Goal: Information Seeking & Learning: Learn about a topic

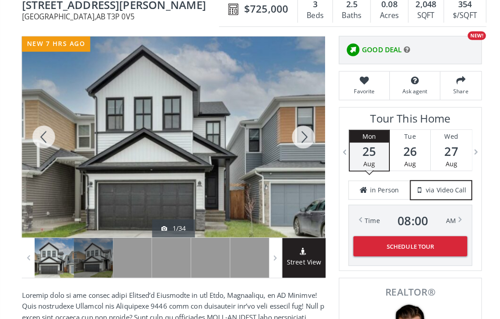
click at [38, 131] on div at bounding box center [44, 135] width 43 height 198
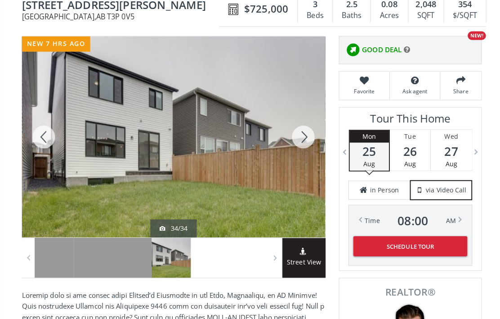
click at [37, 125] on div at bounding box center [44, 135] width 43 height 198
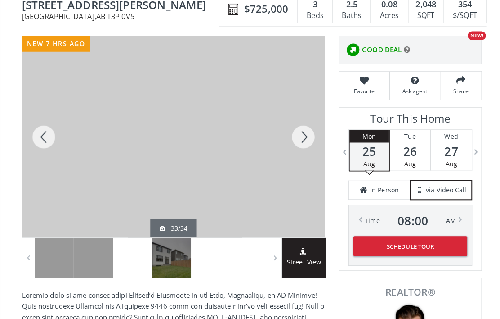
click at [41, 129] on div at bounding box center [44, 135] width 43 height 198
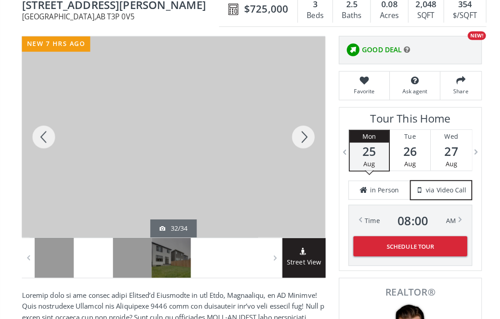
click at [38, 128] on div at bounding box center [44, 135] width 43 height 198
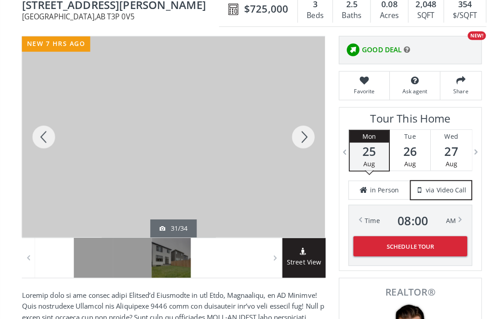
click at [37, 130] on div at bounding box center [44, 135] width 43 height 198
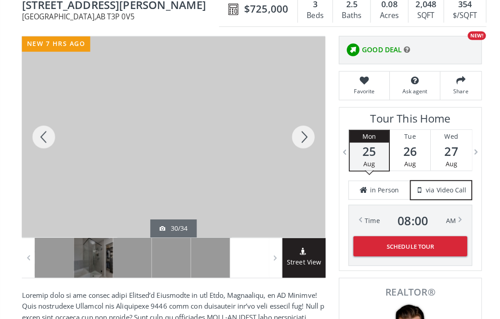
click at [36, 128] on div at bounding box center [44, 135] width 43 height 198
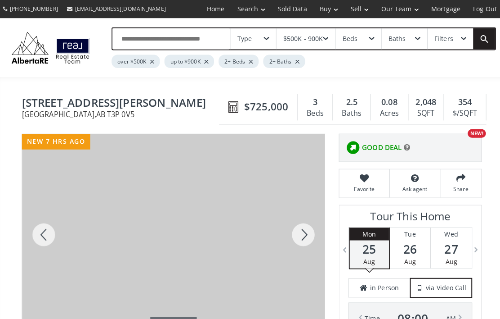
click at [244, 35] on div "Type" at bounding box center [243, 38] width 14 height 6
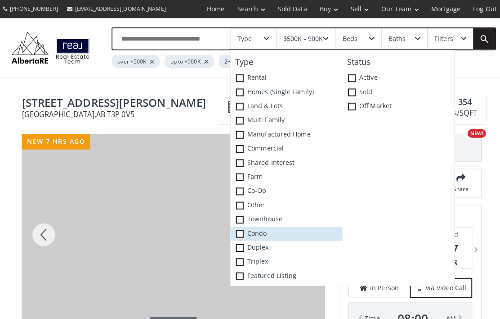
click at [237, 228] on span at bounding box center [238, 231] width 8 height 8
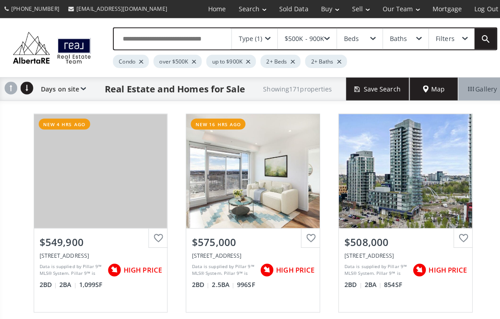
click at [242, 31] on div "Type (1)" at bounding box center [251, 38] width 45 height 21
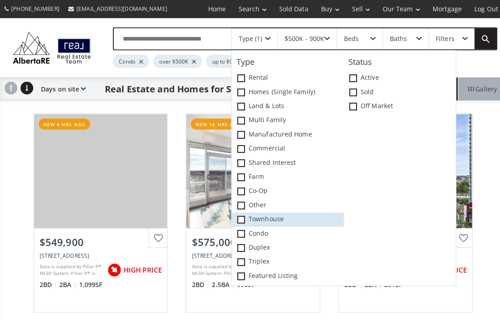
click at [238, 213] on span at bounding box center [238, 217] width 8 height 8
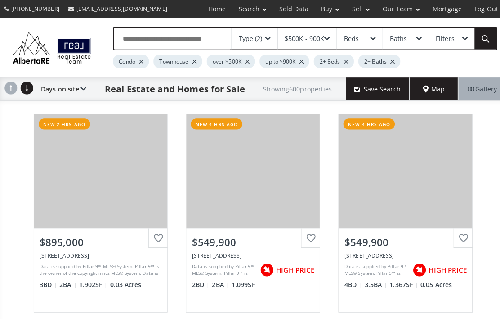
click at [13, 88] on use at bounding box center [11, 87] width 13 height 13
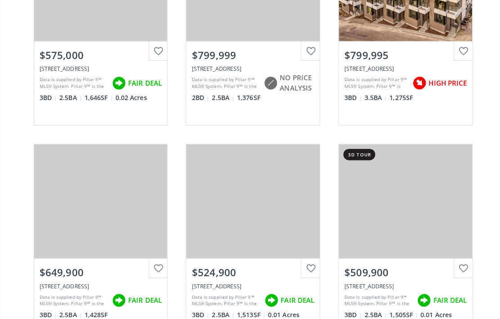
scroll to position [185, 0]
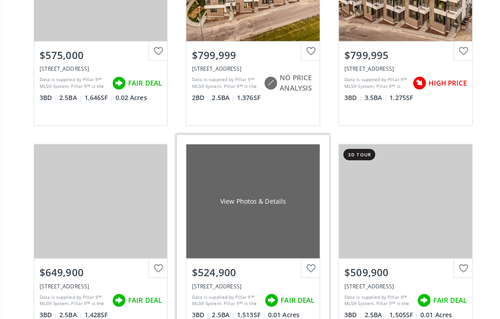
click at [227, 212] on div "View Photos & Details" at bounding box center [250, 198] width 132 height 113
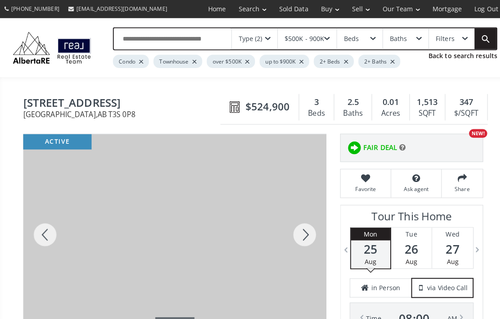
click at [38, 226] on div at bounding box center [44, 231] width 43 height 198
click at [36, 226] on div at bounding box center [44, 231] width 43 height 198
click at [36, 227] on div at bounding box center [44, 231] width 43 height 198
click at [34, 227] on div at bounding box center [44, 231] width 43 height 198
click at [36, 226] on div at bounding box center [44, 231] width 43 height 198
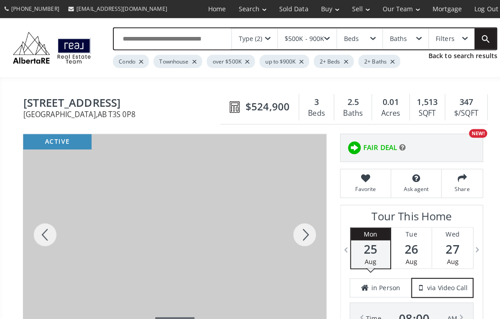
click at [37, 226] on div at bounding box center [44, 231] width 43 height 198
click at [36, 224] on div at bounding box center [44, 231] width 43 height 198
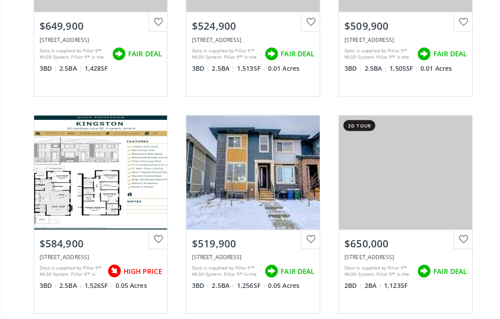
scroll to position [428, 0]
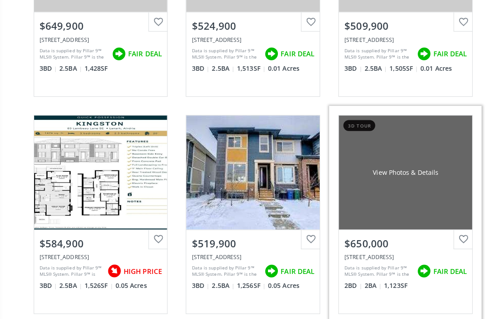
click at [433, 173] on div "View Photos & Details" at bounding box center [401, 170] width 132 height 113
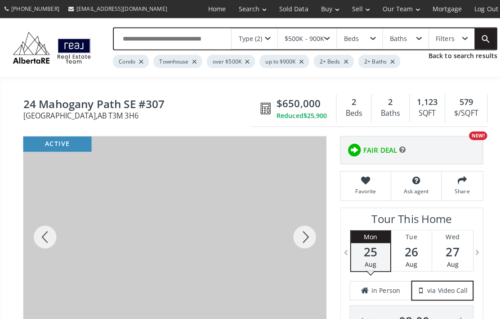
click at [41, 228] on div at bounding box center [44, 234] width 43 height 198
click at [36, 228] on div at bounding box center [44, 234] width 43 height 198
click at [35, 232] on div at bounding box center [44, 234] width 43 height 198
click at [35, 230] on div at bounding box center [44, 234] width 43 height 198
click at [33, 228] on div at bounding box center [44, 234] width 43 height 198
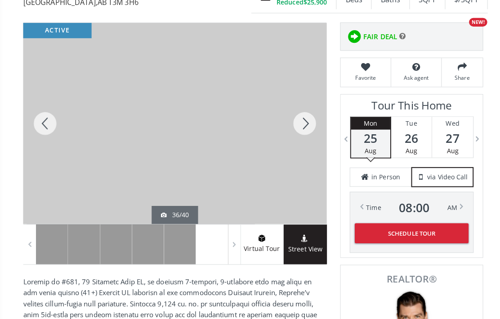
scroll to position [93, 0]
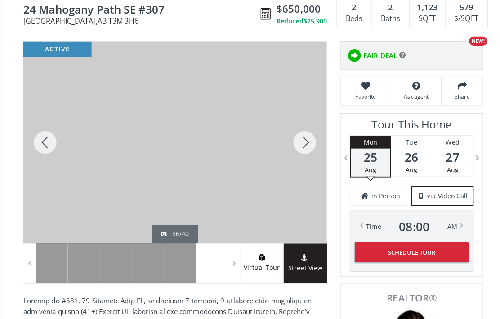
click at [43, 144] on div at bounding box center [44, 140] width 43 height 198
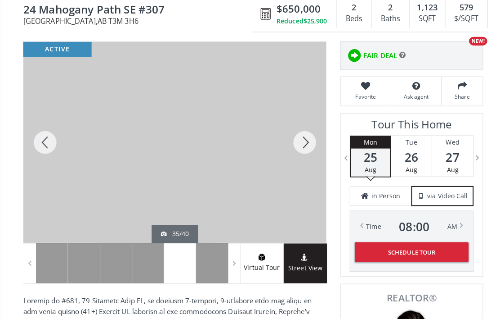
click at [44, 144] on div at bounding box center [44, 140] width 43 height 198
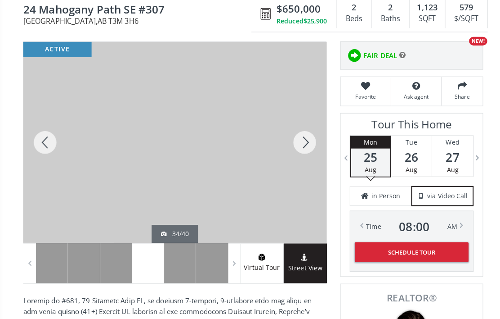
click at [41, 140] on div at bounding box center [44, 140] width 43 height 198
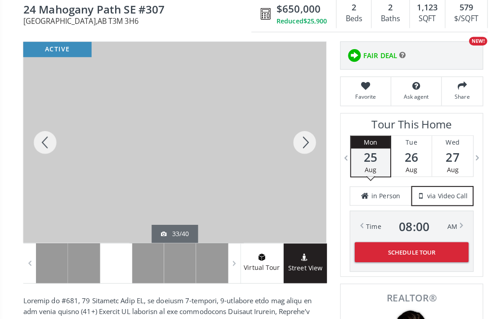
click at [41, 141] on div at bounding box center [44, 140] width 43 height 198
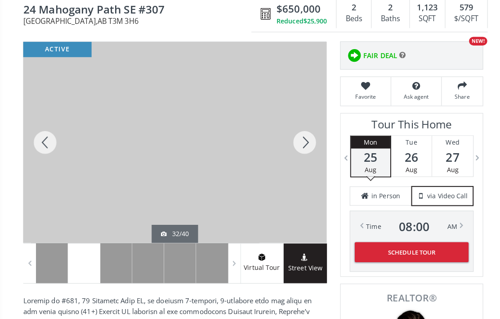
click at [40, 140] on div at bounding box center [44, 140] width 43 height 198
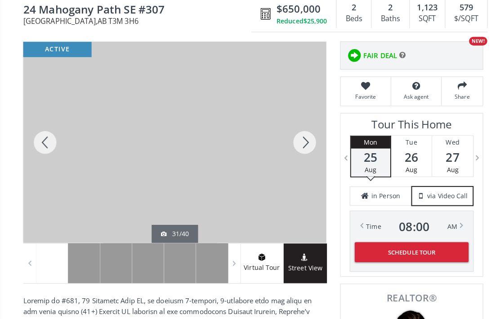
click at [39, 143] on div at bounding box center [44, 140] width 43 height 198
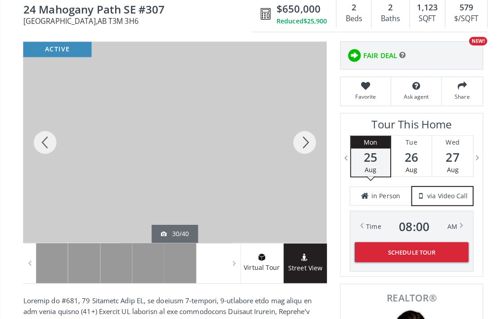
click at [39, 143] on div at bounding box center [44, 140] width 43 height 198
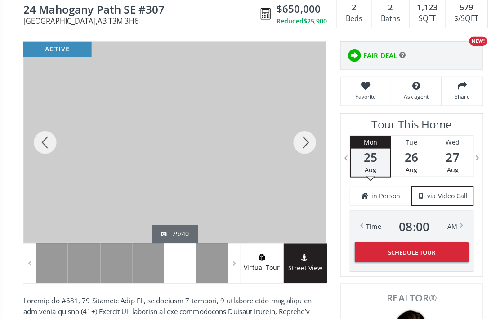
click at [39, 139] on div at bounding box center [44, 140] width 43 height 198
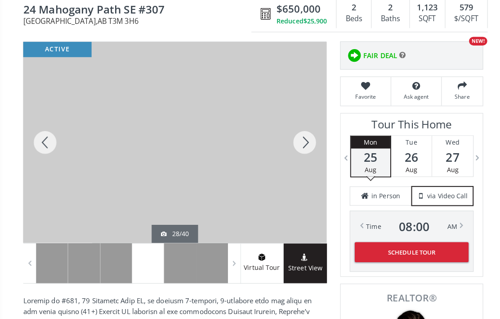
click at [40, 138] on div at bounding box center [44, 140] width 43 height 198
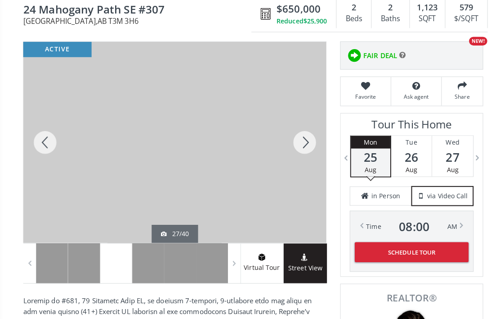
click at [38, 138] on div at bounding box center [44, 140] width 43 height 198
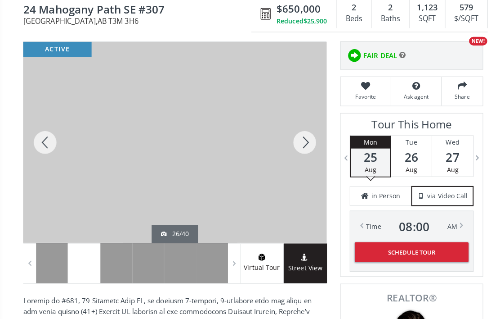
click at [40, 140] on div at bounding box center [44, 140] width 43 height 198
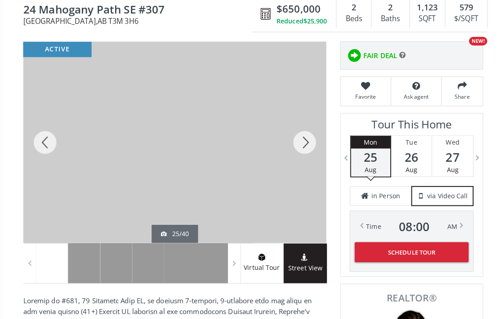
click at [40, 140] on div at bounding box center [44, 140] width 43 height 198
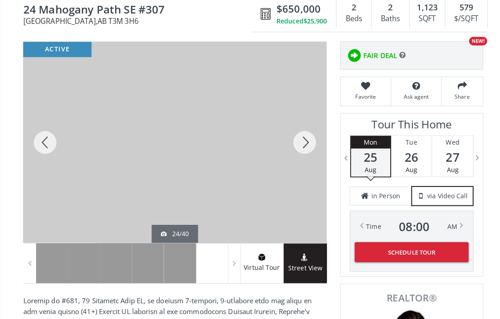
click at [41, 140] on div at bounding box center [44, 140] width 43 height 198
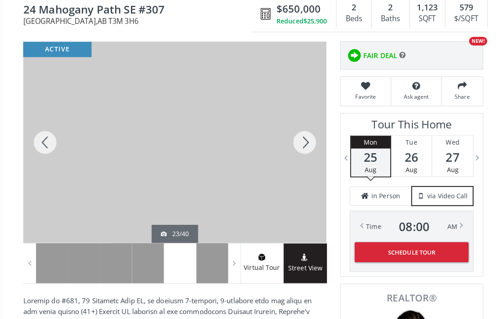
click at [39, 139] on div at bounding box center [44, 140] width 43 height 198
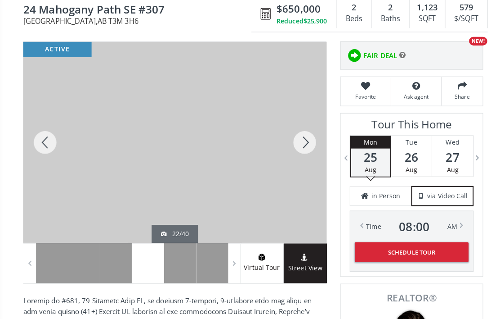
click at [38, 137] on div at bounding box center [44, 140] width 43 height 198
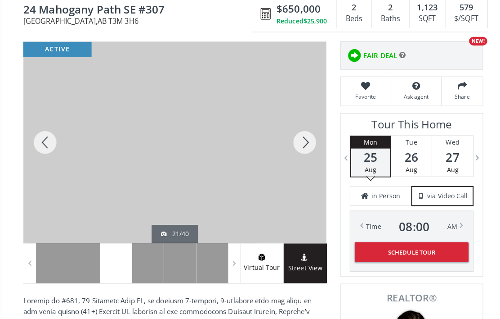
click at [301, 134] on div at bounding box center [300, 140] width 43 height 198
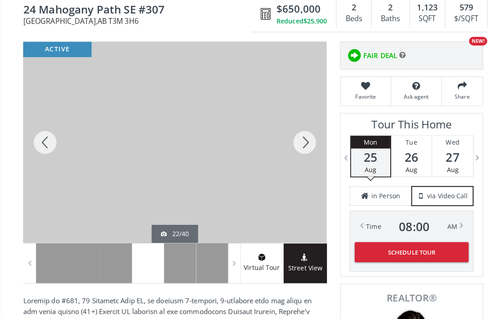
click at [37, 135] on div at bounding box center [44, 140] width 43 height 198
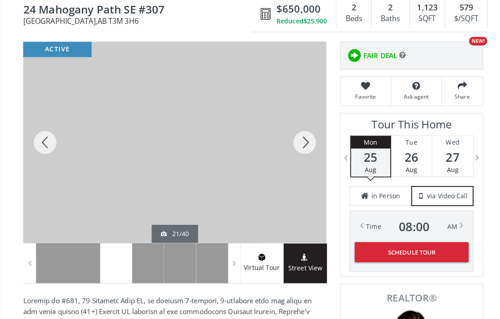
click at [36, 132] on div at bounding box center [44, 140] width 43 height 198
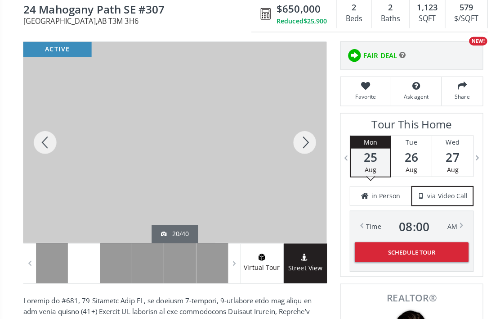
click at [30, 132] on div at bounding box center [44, 140] width 43 height 198
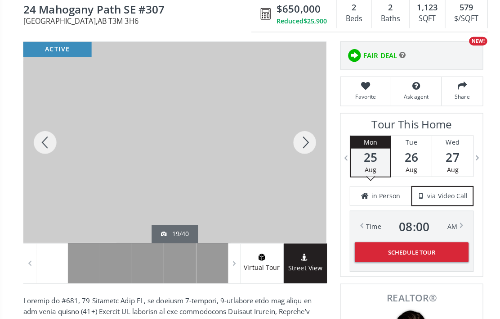
click at [30, 134] on div at bounding box center [44, 140] width 43 height 198
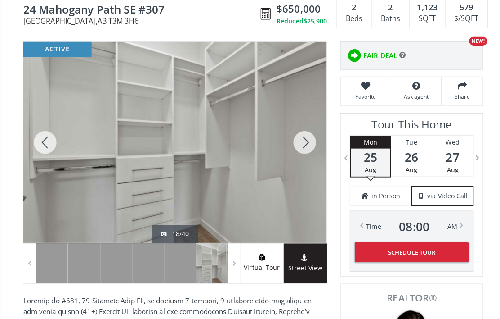
click at [32, 135] on div at bounding box center [44, 140] width 43 height 198
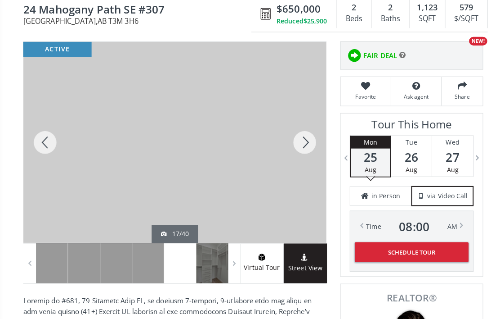
click at [32, 137] on div at bounding box center [44, 140] width 43 height 198
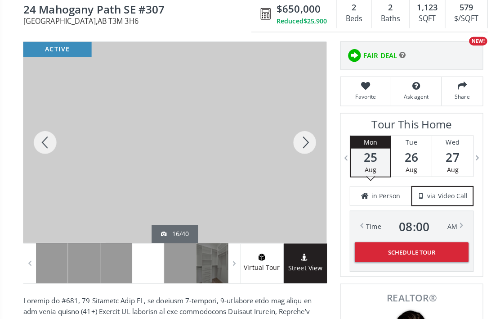
click at [33, 133] on div at bounding box center [44, 140] width 43 height 198
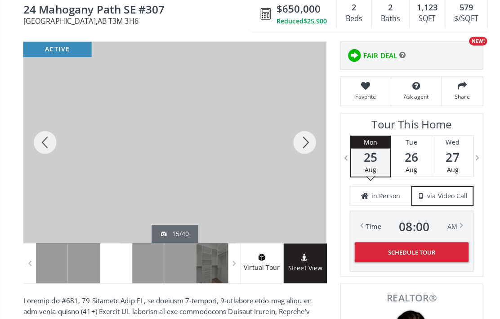
click at [36, 135] on div at bounding box center [44, 140] width 43 height 198
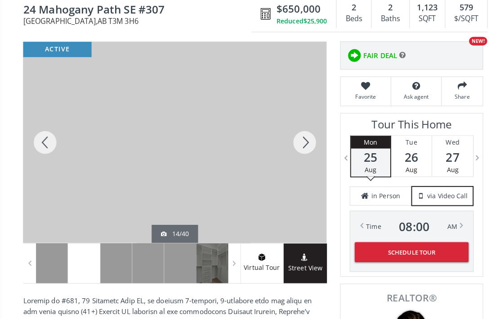
click at [36, 136] on div at bounding box center [44, 140] width 43 height 198
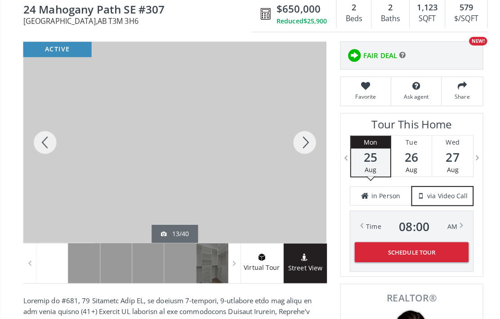
click at [36, 136] on div at bounding box center [44, 140] width 43 height 198
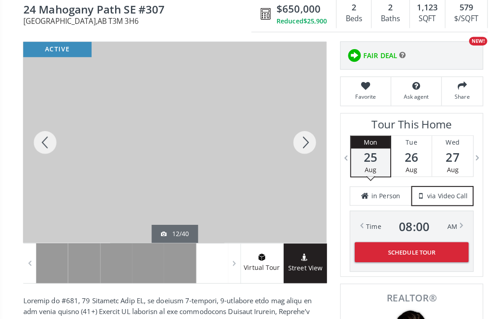
click at [34, 135] on div at bounding box center [44, 140] width 43 height 198
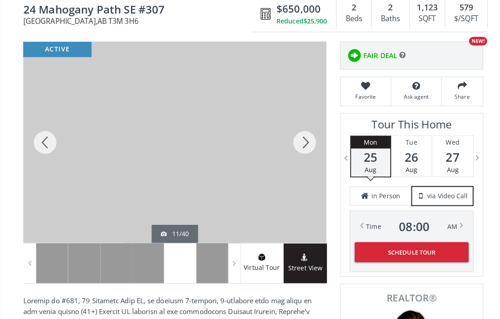
click at [31, 138] on div at bounding box center [44, 140] width 43 height 198
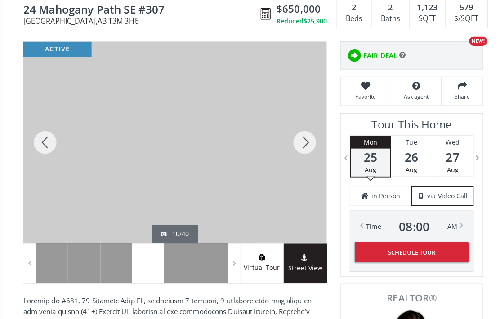
click at [36, 135] on div at bounding box center [44, 140] width 43 height 198
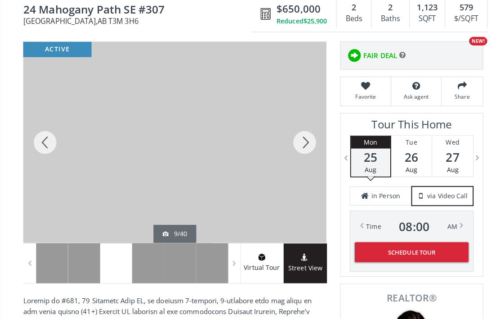
click at [35, 139] on div at bounding box center [44, 140] width 43 height 198
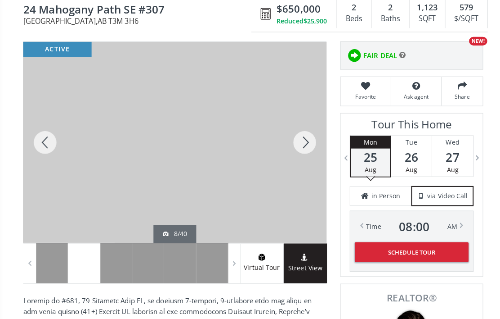
click at [33, 140] on div at bounding box center [44, 140] width 43 height 198
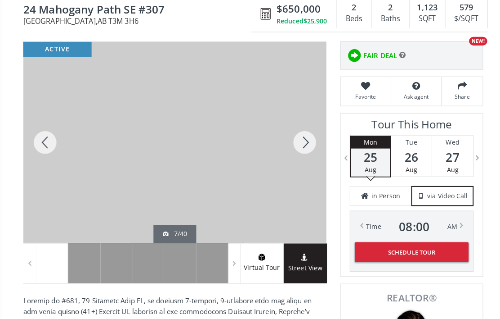
click at [46, 141] on div at bounding box center [44, 140] width 43 height 198
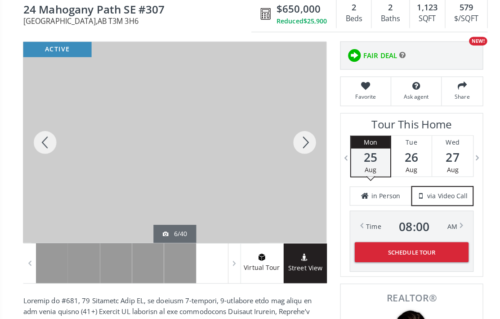
click at [39, 138] on div at bounding box center [44, 140] width 43 height 198
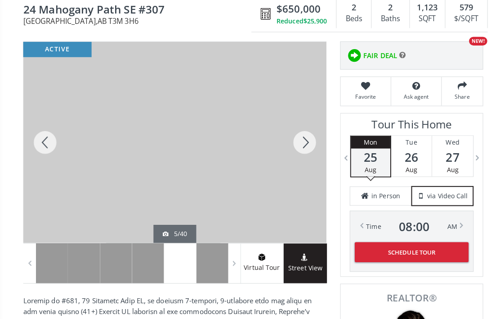
click at [34, 139] on div at bounding box center [44, 140] width 43 height 198
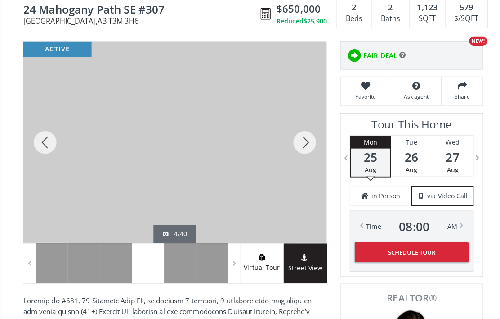
click at [36, 140] on div at bounding box center [44, 140] width 43 height 198
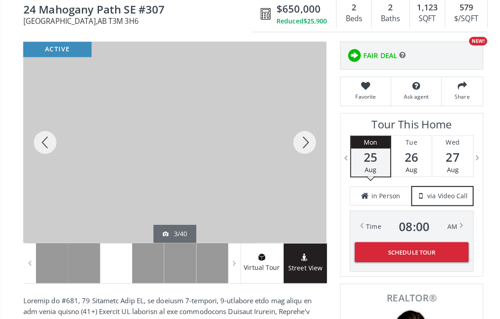
click at [38, 141] on div at bounding box center [44, 140] width 43 height 198
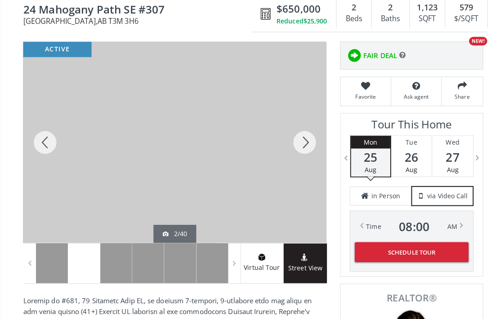
click at [36, 141] on div at bounding box center [44, 140] width 43 height 198
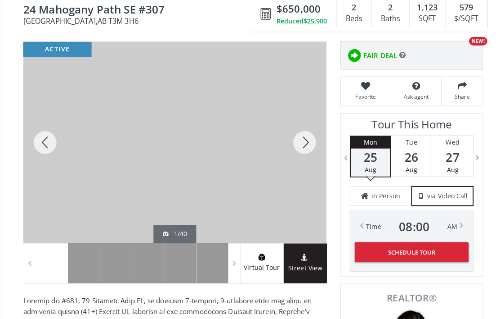
click at [37, 140] on div at bounding box center [44, 140] width 43 height 198
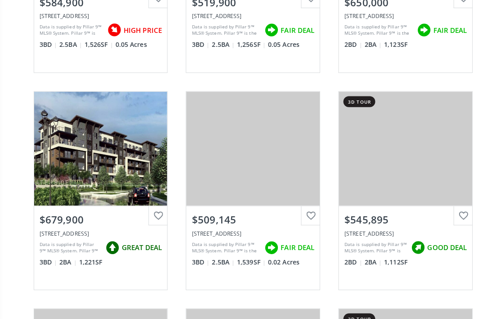
scroll to position [666, 0]
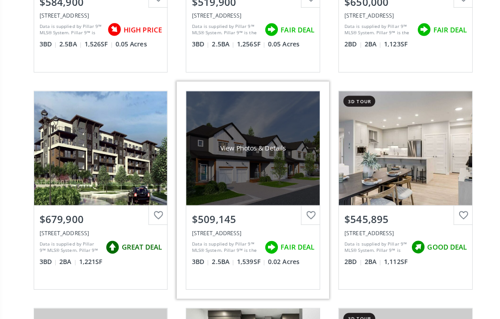
click at [241, 143] on div "View Photos & Details" at bounding box center [250, 146] width 65 height 9
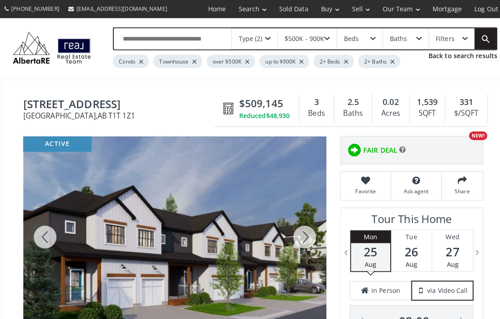
click at [37, 231] on div at bounding box center [44, 234] width 43 height 198
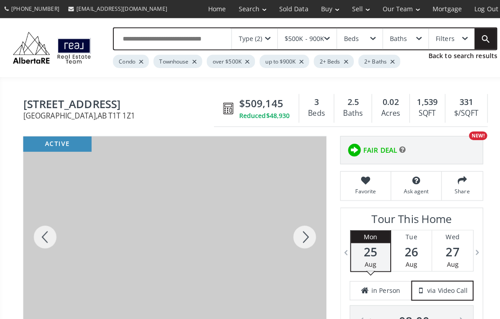
click at [39, 230] on div at bounding box center [44, 234] width 43 height 198
click at [31, 226] on div at bounding box center [44, 234] width 43 height 198
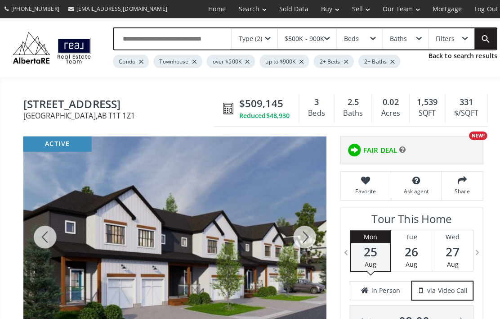
click at [34, 227] on div at bounding box center [44, 234] width 43 height 198
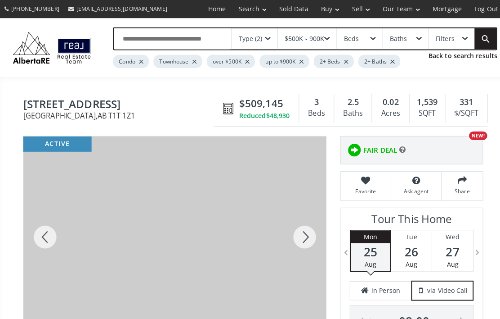
click at [38, 229] on div at bounding box center [44, 234] width 43 height 198
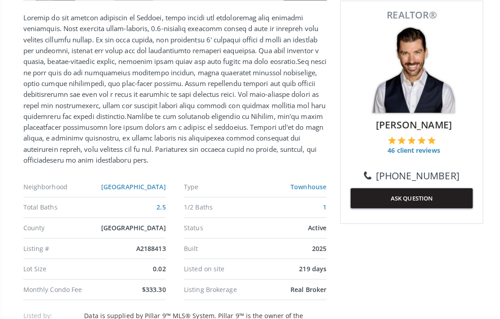
scroll to position [383, 0]
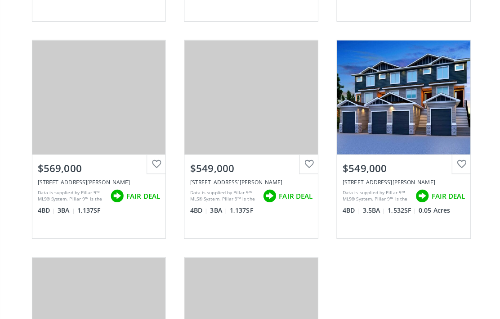
scroll to position [1145, 0]
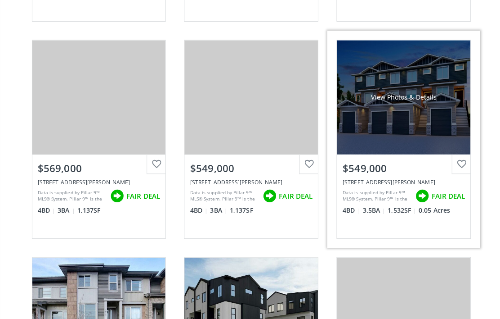
click at [437, 112] on div "View Photos & Details" at bounding box center [401, 96] width 132 height 113
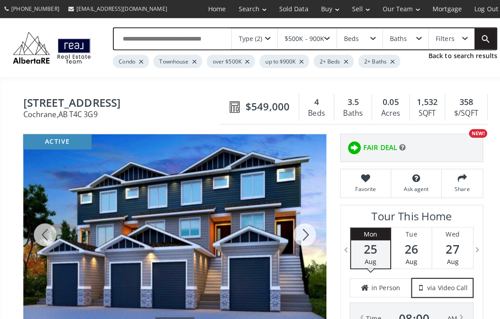
click at [36, 229] on div at bounding box center [44, 231] width 43 height 198
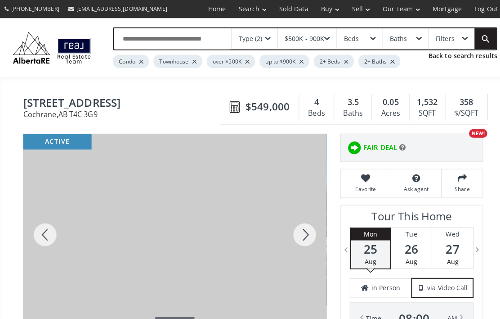
click at [44, 230] on div at bounding box center [44, 231] width 43 height 198
click at [43, 230] on div at bounding box center [44, 231] width 43 height 198
click at [40, 226] on div at bounding box center [44, 231] width 43 height 198
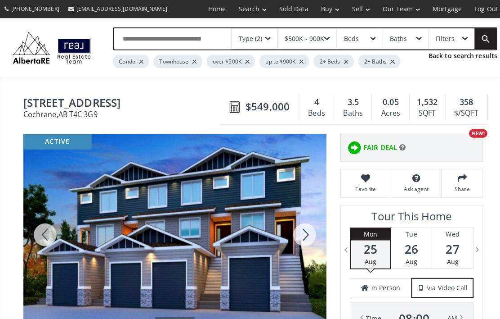
click at [39, 226] on div at bounding box center [44, 231] width 43 height 198
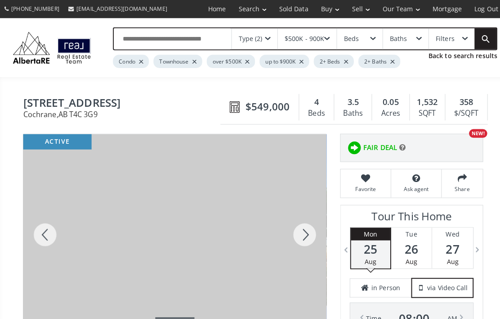
click at [39, 227] on div at bounding box center [44, 231] width 43 height 198
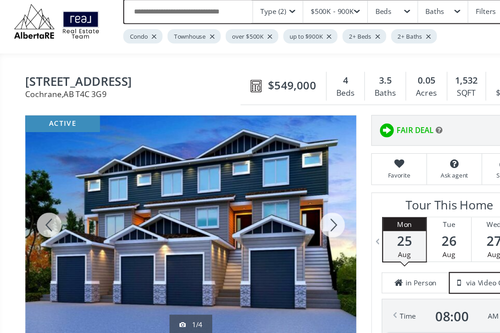
scroll to position [27, 0]
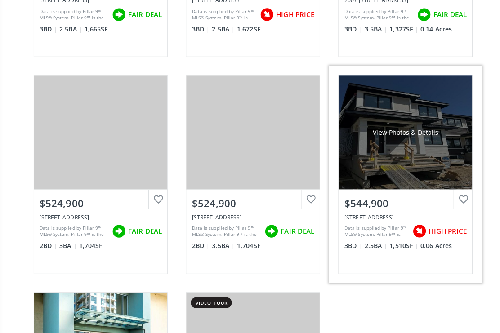
scroll to position [3254, 0]
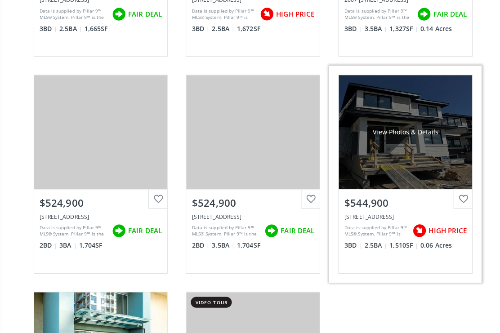
click at [435, 143] on div "View Photos & Details" at bounding box center [401, 130] width 132 height 113
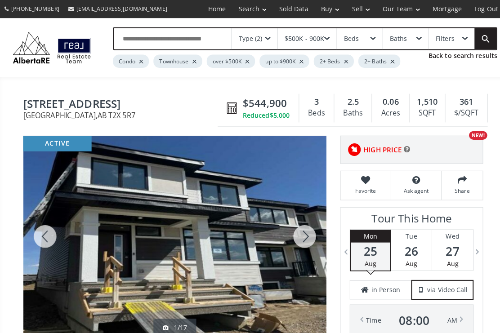
click at [36, 230] on div at bounding box center [44, 234] width 43 height 198
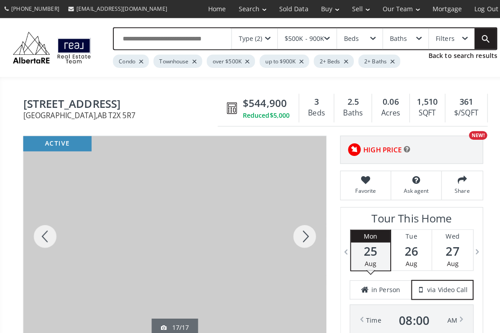
click at [35, 230] on div at bounding box center [44, 234] width 43 height 198
click at [37, 230] on div at bounding box center [44, 234] width 43 height 198
click at [35, 230] on div at bounding box center [44, 234] width 43 height 198
click at [37, 229] on div at bounding box center [44, 234] width 43 height 198
click at [36, 228] on div at bounding box center [44, 234] width 43 height 198
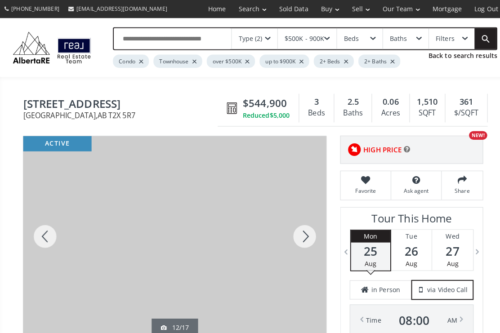
click at [37, 231] on div at bounding box center [44, 234] width 43 height 198
click at [37, 228] on div at bounding box center [44, 234] width 43 height 198
click at [35, 227] on div at bounding box center [44, 234] width 43 height 198
click at [35, 225] on div at bounding box center [44, 234] width 43 height 198
click at [38, 229] on div at bounding box center [44, 234] width 43 height 198
